Goal: Transaction & Acquisition: Purchase product/service

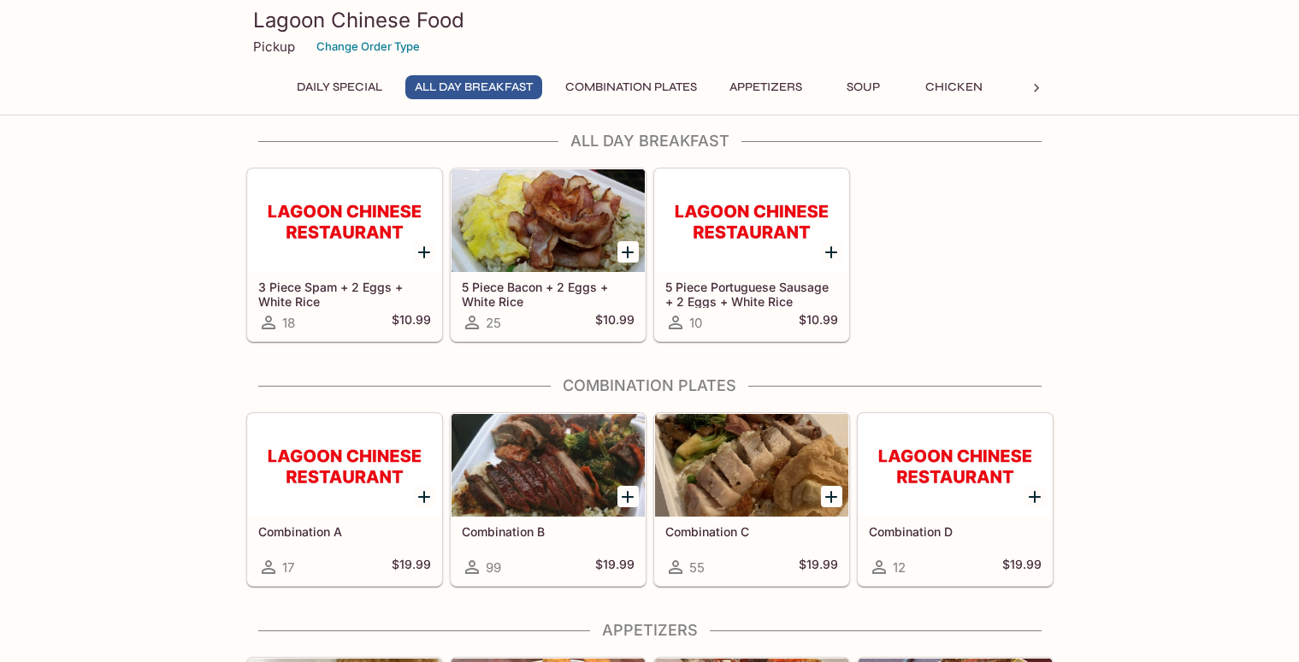
scroll to position [257, 0]
click at [1036, 84] on icon at bounding box center [1036, 88] width 17 height 17
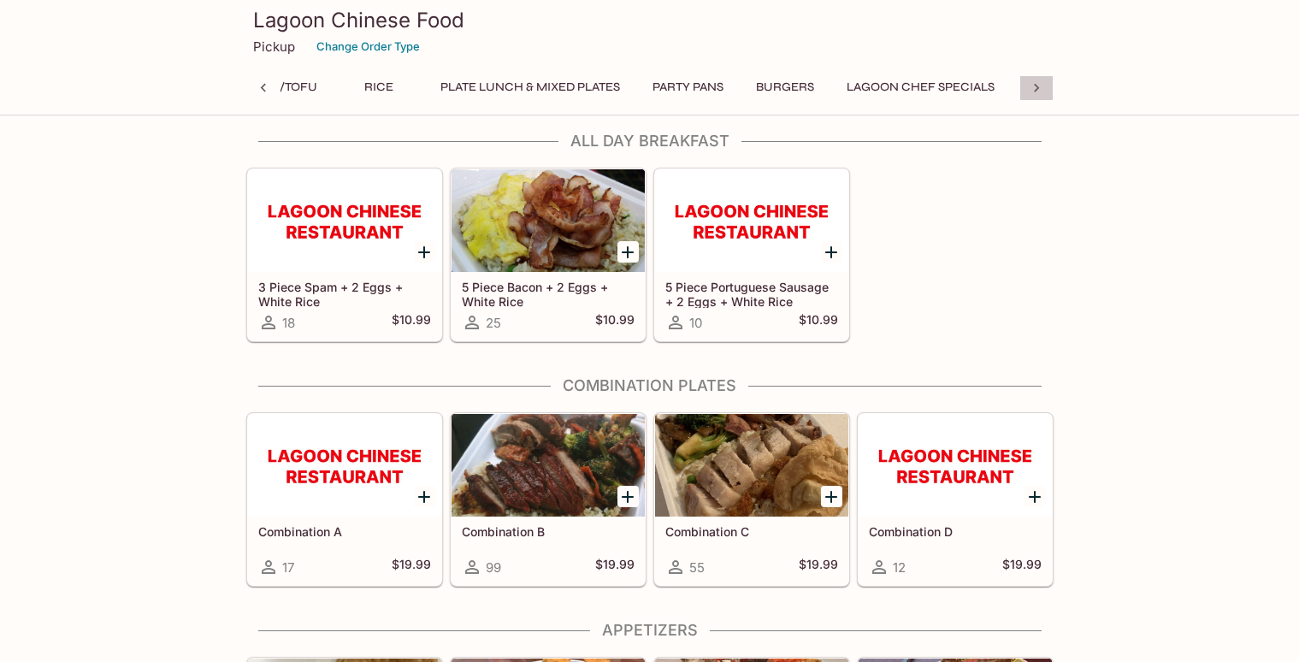
click at [1036, 84] on icon at bounding box center [1036, 88] width 17 height 17
click at [889, 89] on button "Side Orders" at bounding box center [866, 87] width 97 height 24
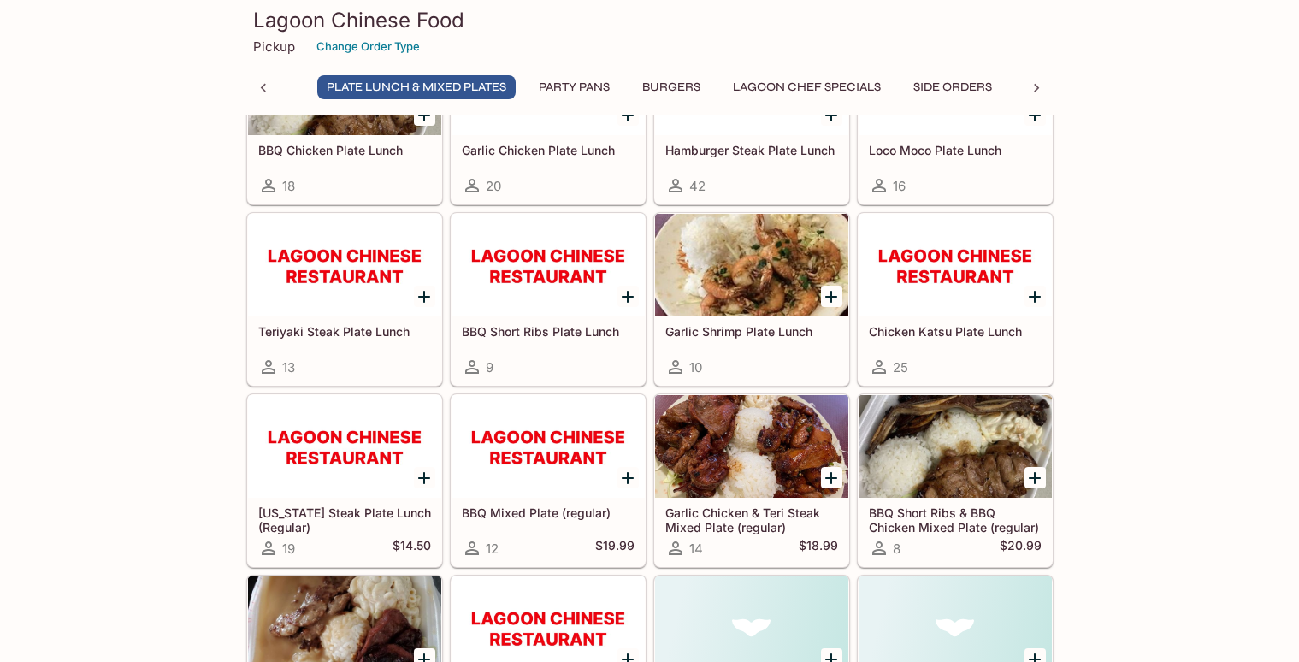
scroll to position [7084, 0]
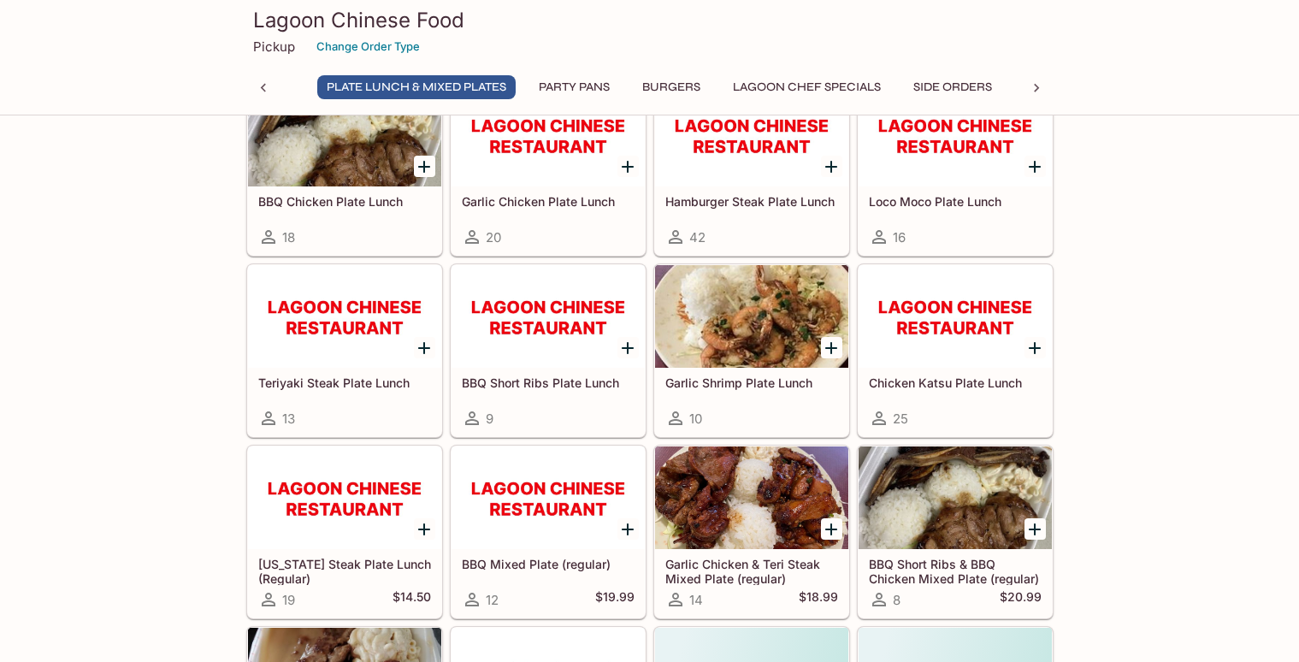
click at [826, 350] on icon "Add Garlic Shrimp Plate Lunch" at bounding box center [831, 348] width 21 height 21
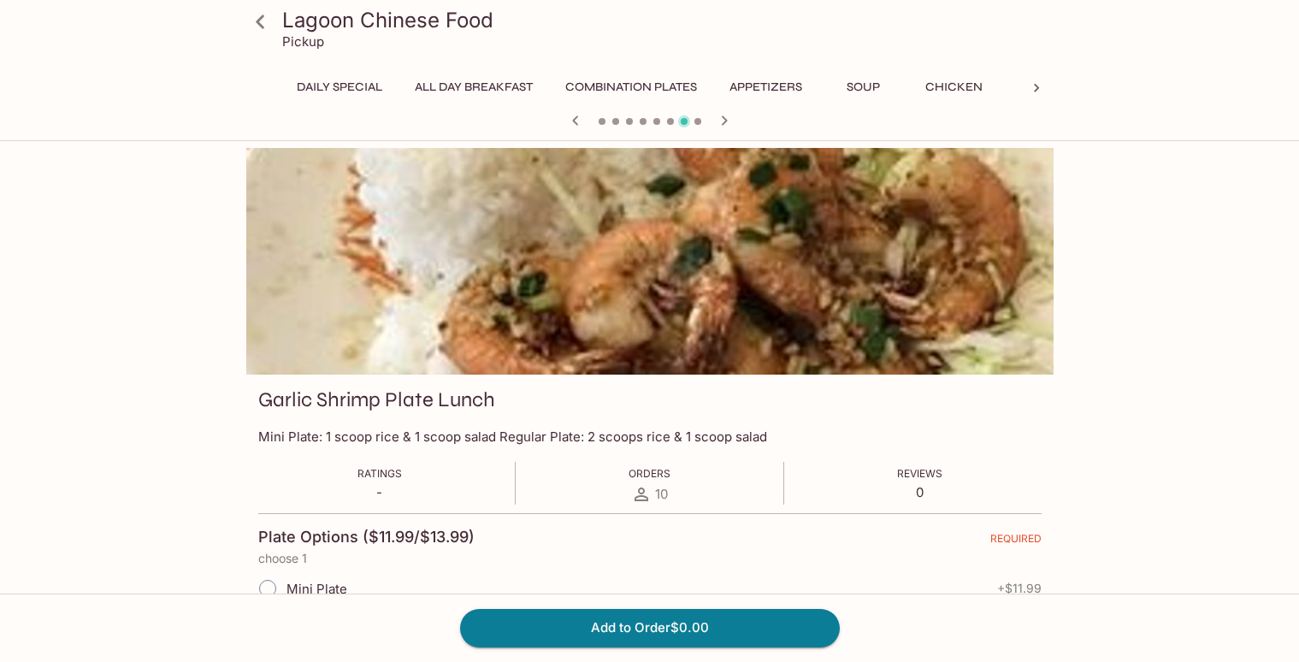
scroll to position [0, 1046]
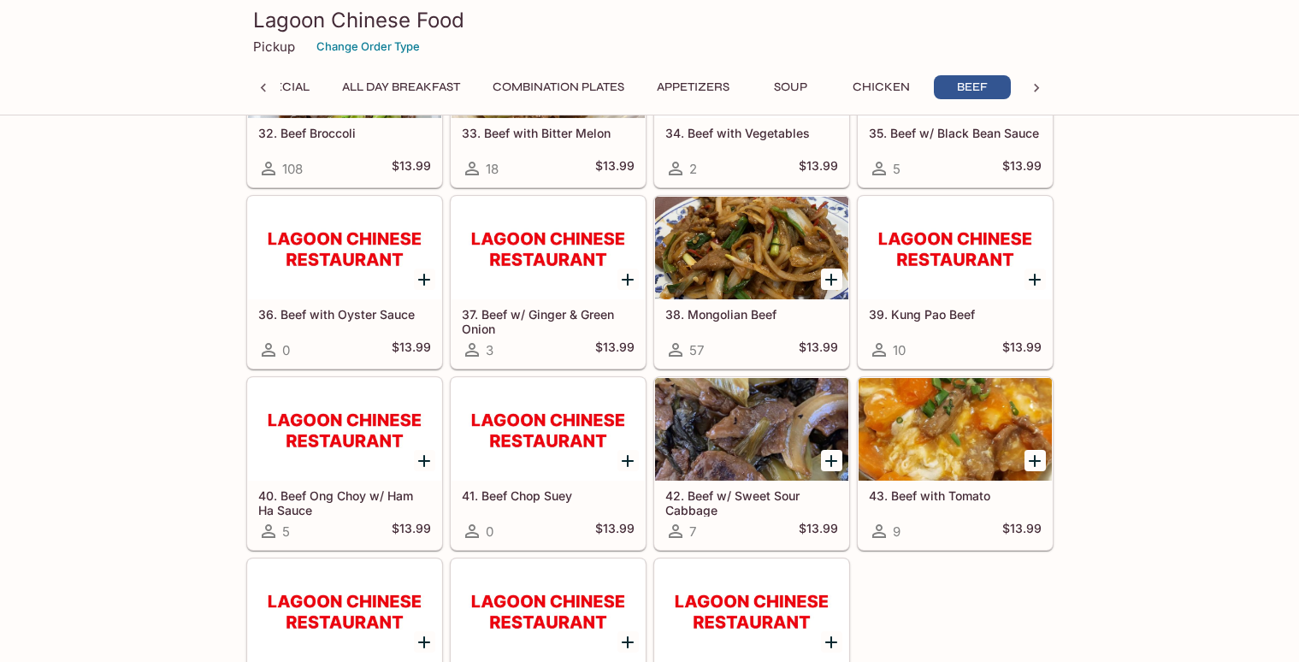
scroll to position [3143, 0]
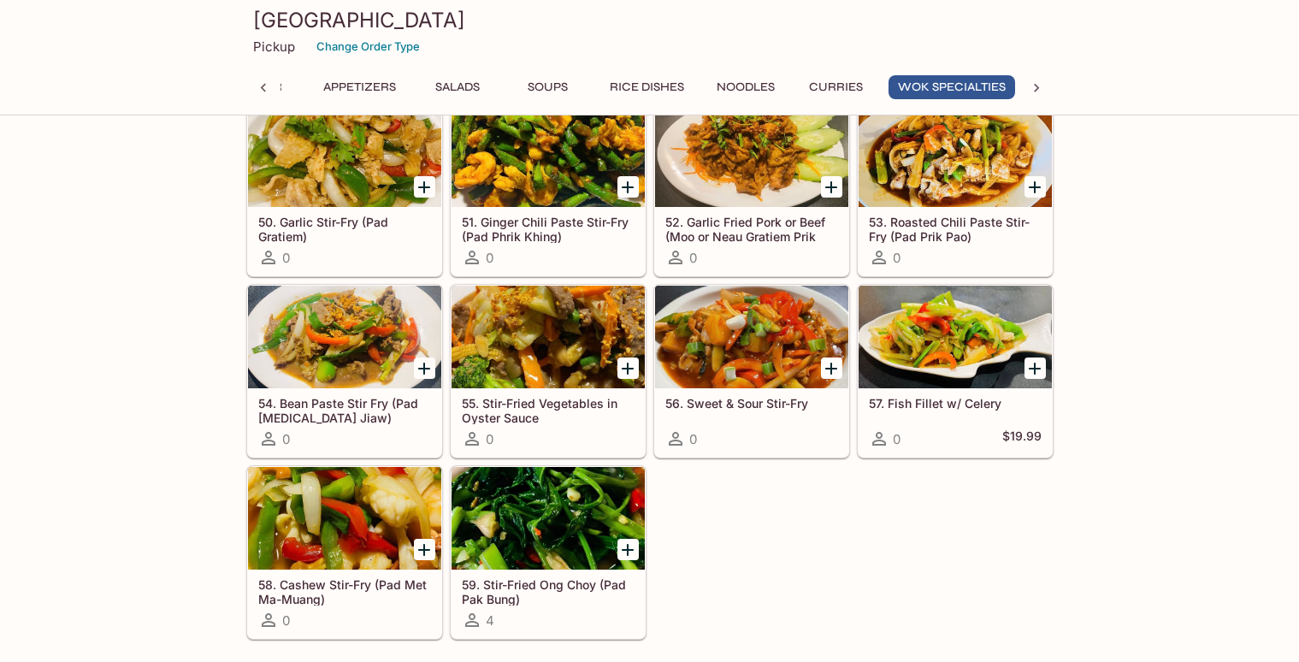
scroll to position [3164, 0]
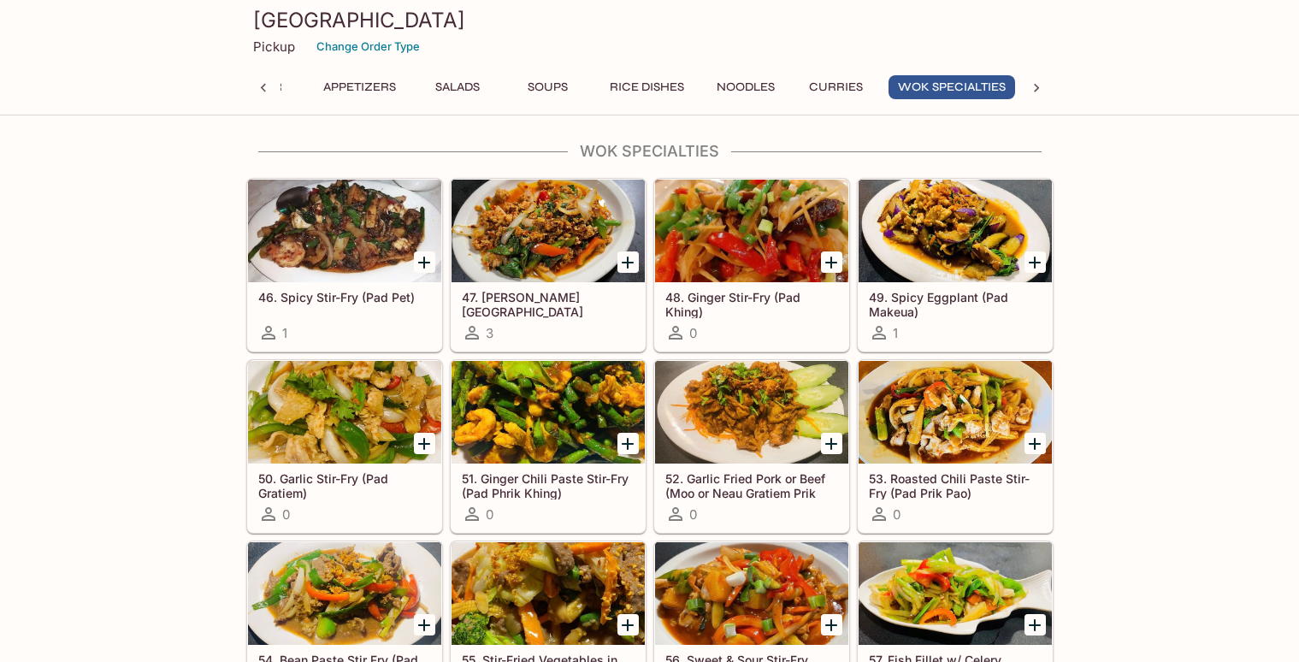
click at [626, 445] on icon "Add 51. Ginger Chili Paste Stir-Fry (Pad Phrik Khing)" at bounding box center [627, 444] width 21 height 21
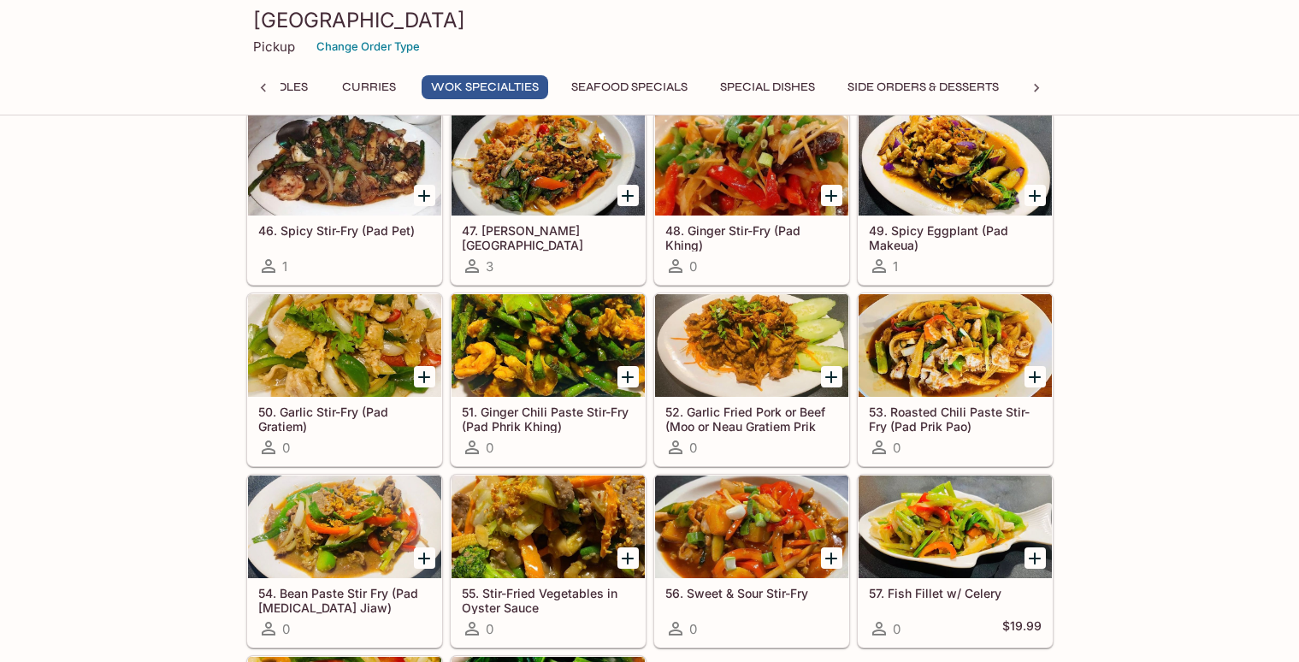
scroll to position [3059, 0]
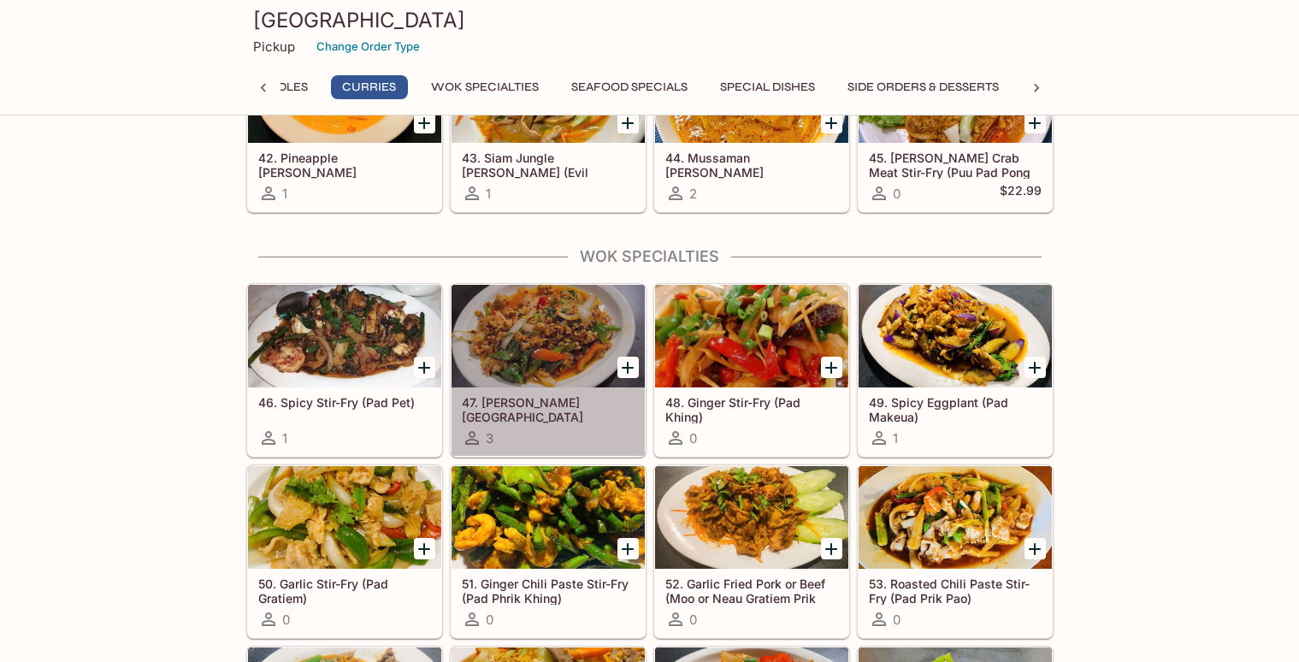
click at [623, 404] on h5 "47. Basil Stir-Fry (Pad Horapa)" at bounding box center [548, 409] width 173 height 28
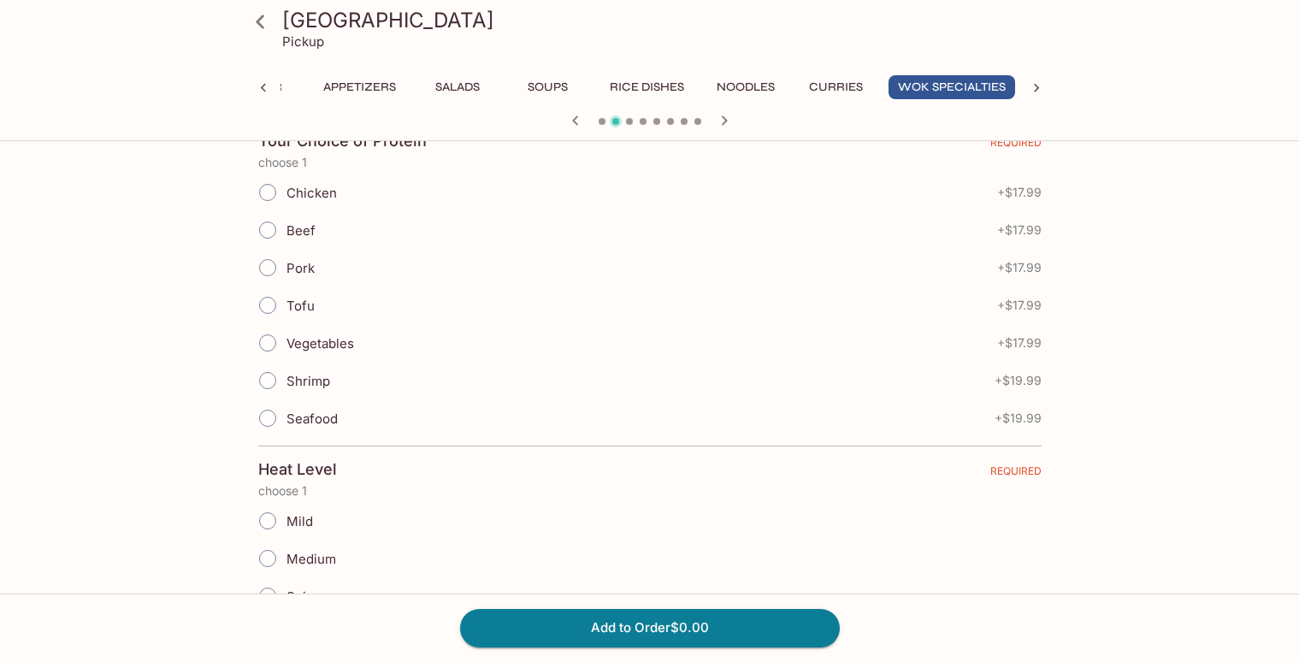
scroll to position [342, 0]
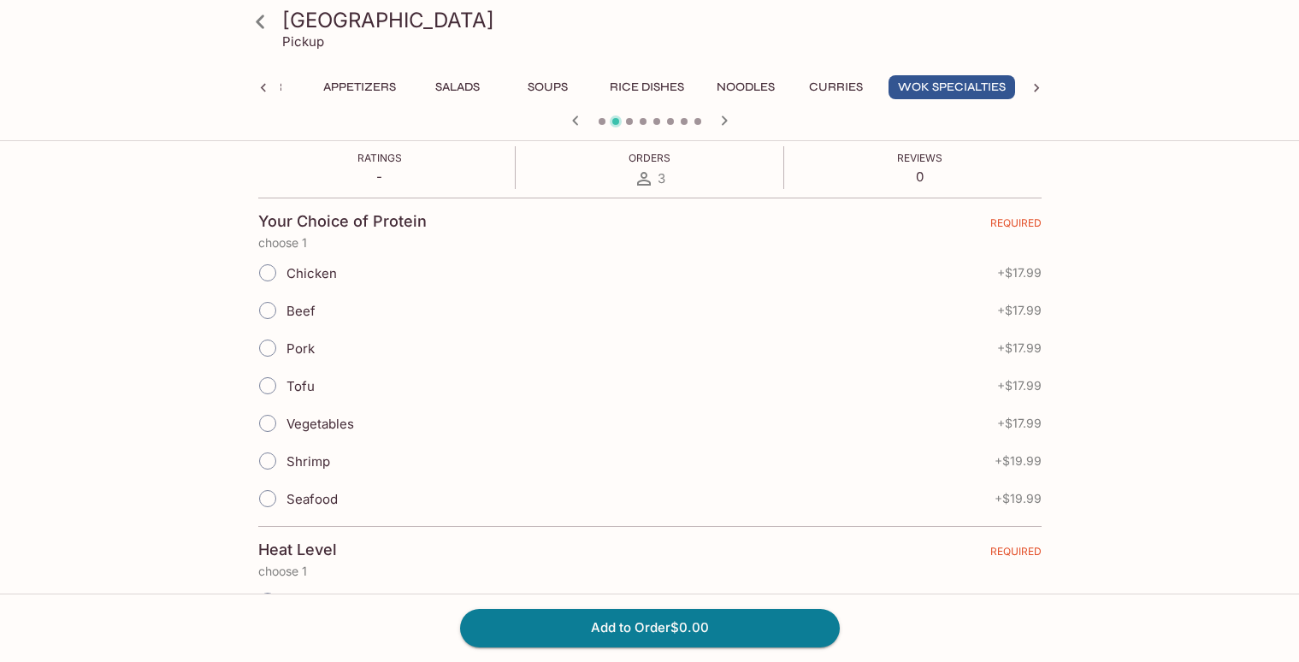
click at [273, 330] on input "Pork" at bounding box center [268, 348] width 36 height 36
radio input "true"
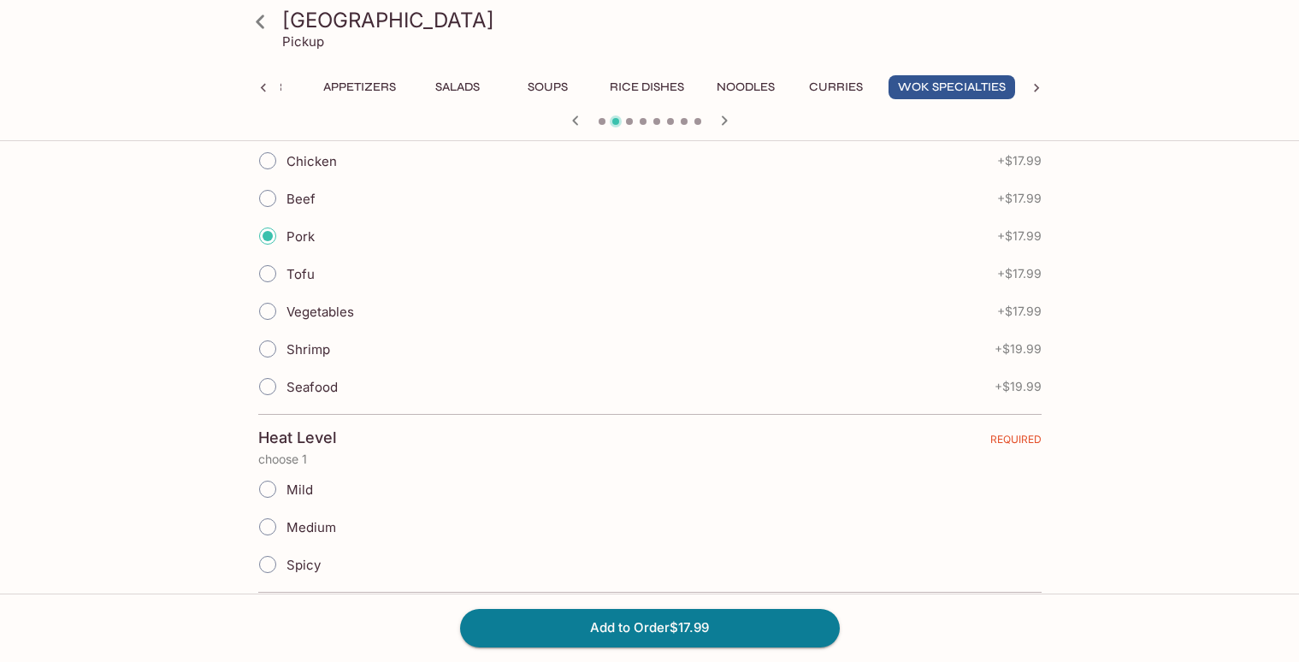
scroll to position [0, 0]
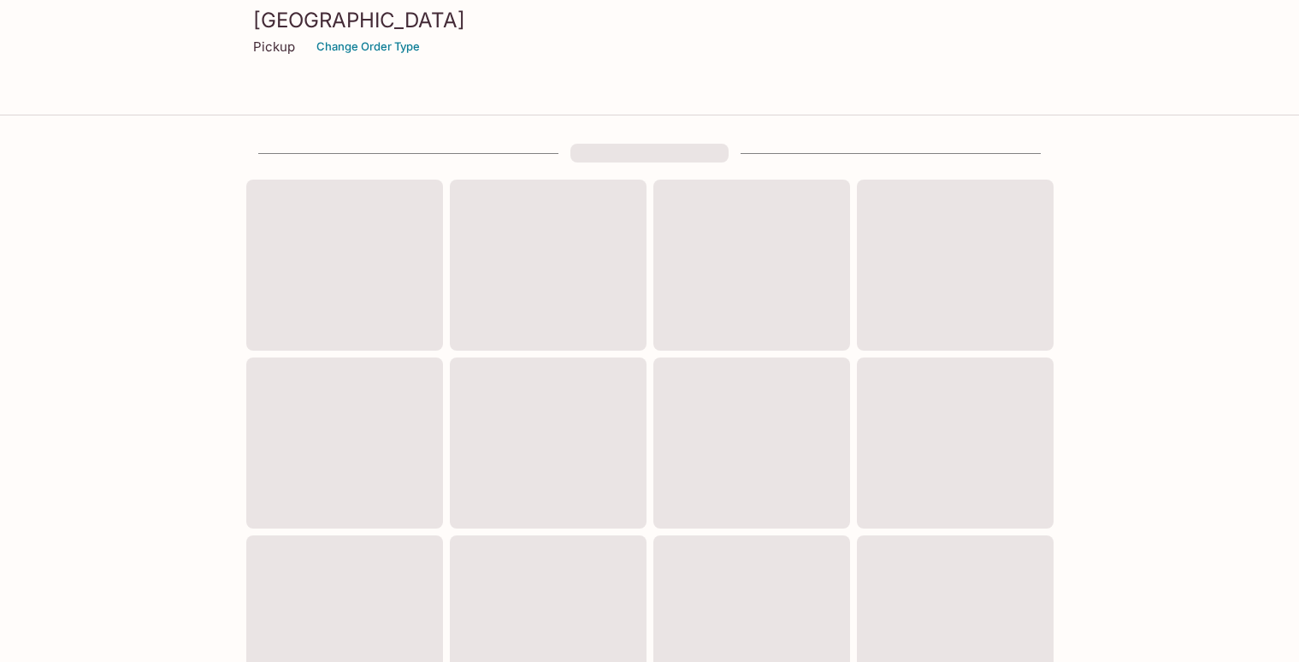
scroll to position [578, 0]
